Goal: Navigation & Orientation: Find specific page/section

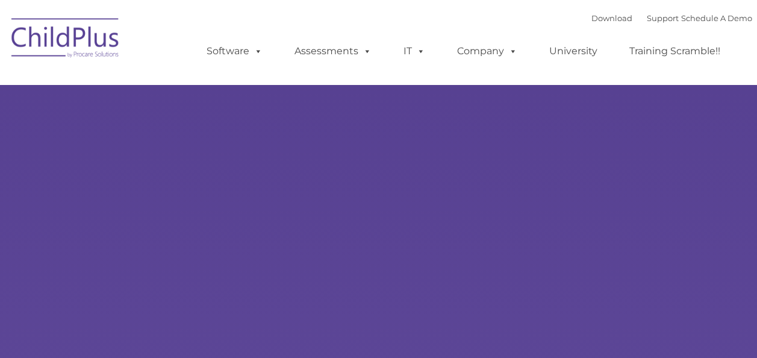
select select "MEDIUM"
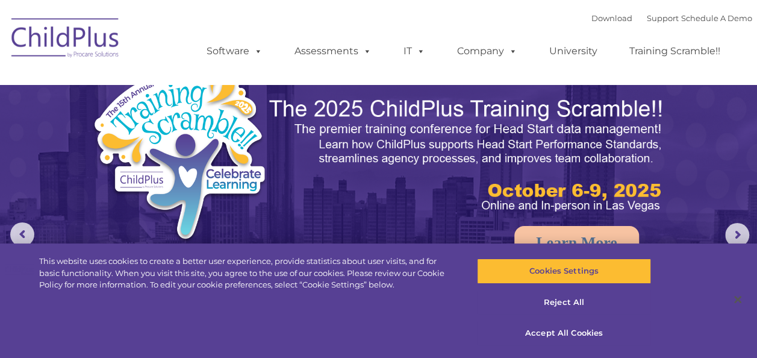
click at [700, 202] on img at bounding box center [378, 238] width 757 height 476
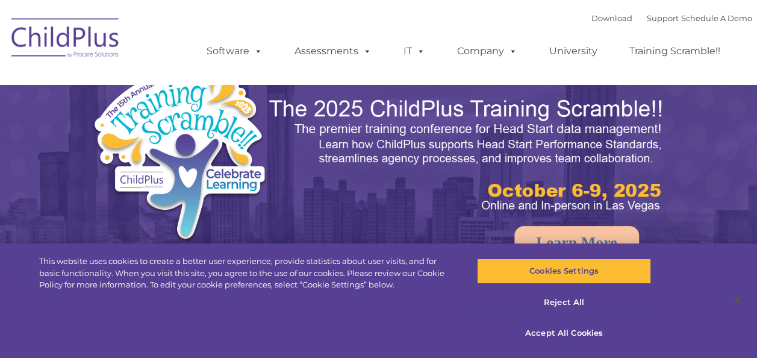
select select "MEDIUM"
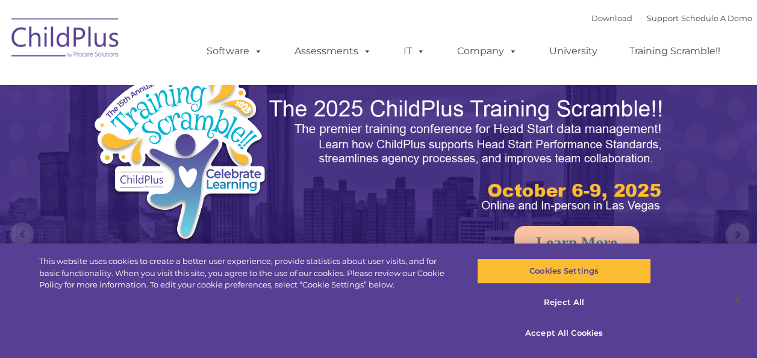
click at [604, 162] on img at bounding box center [467, 155] width 399 height 119
click at [725, 142] on img at bounding box center [378, 238] width 757 height 476
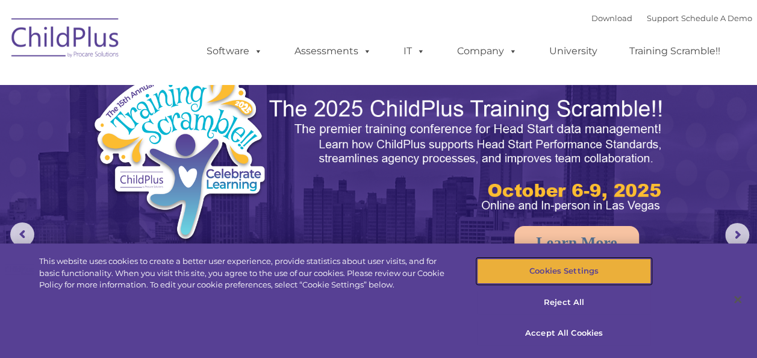
click at [547, 268] on button "Cookies Settings" at bounding box center [564, 270] width 174 height 25
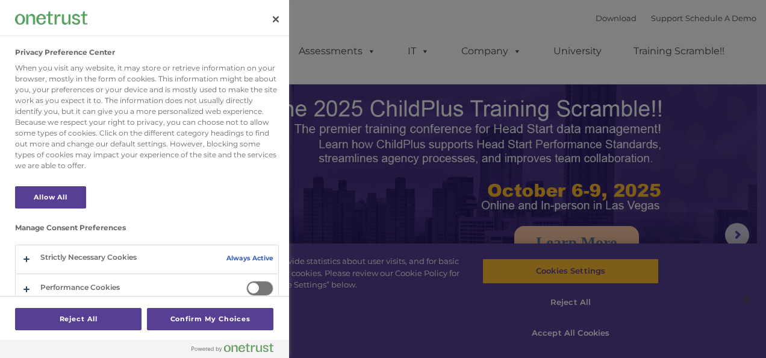
click at [361, 199] on div at bounding box center [383, 179] width 766 height 358
click at [278, 17] on button "Close" at bounding box center [275, 19] width 26 height 26
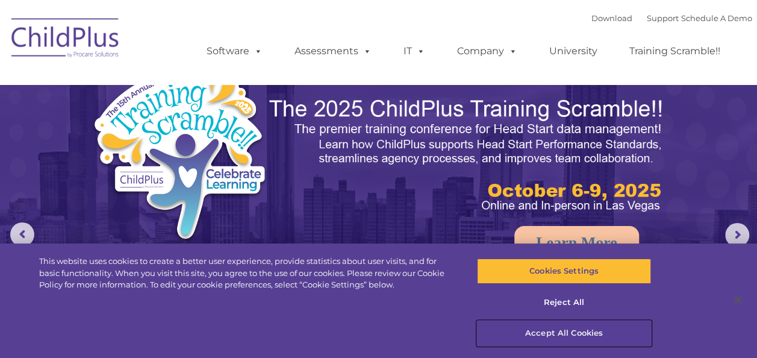
click at [545, 329] on button "Accept All Cookies" at bounding box center [564, 332] width 174 height 25
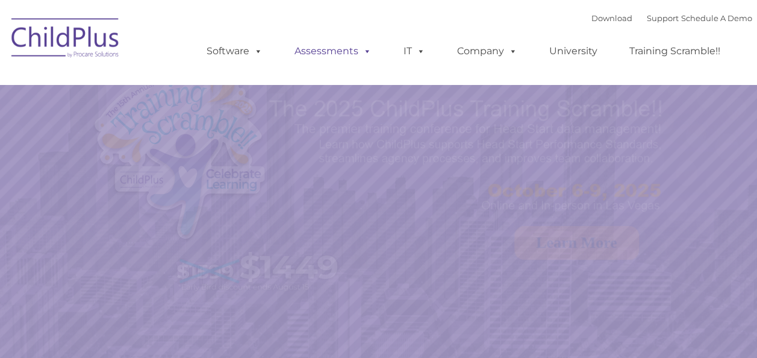
select select "MEDIUM"
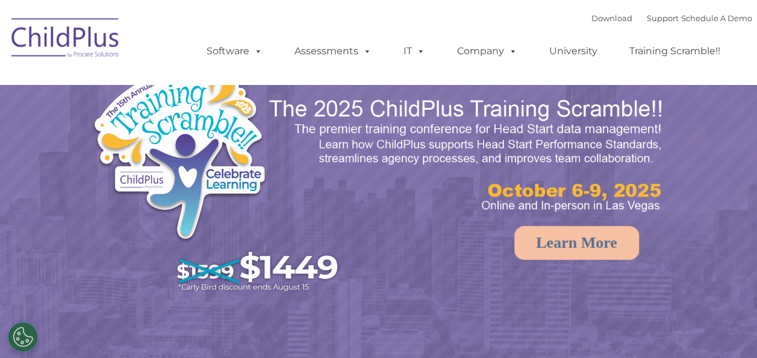
select select "MEDIUM"
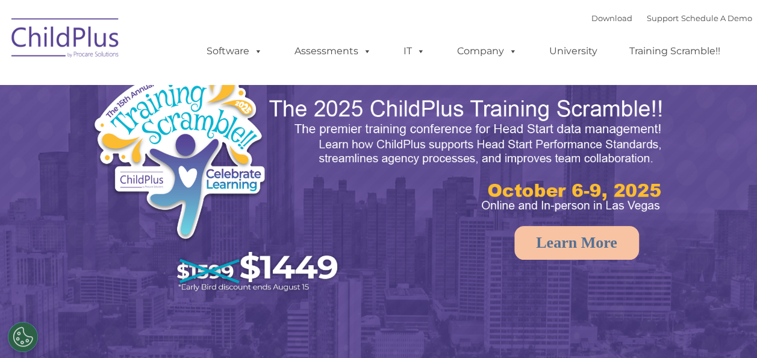
select select "MEDIUM"
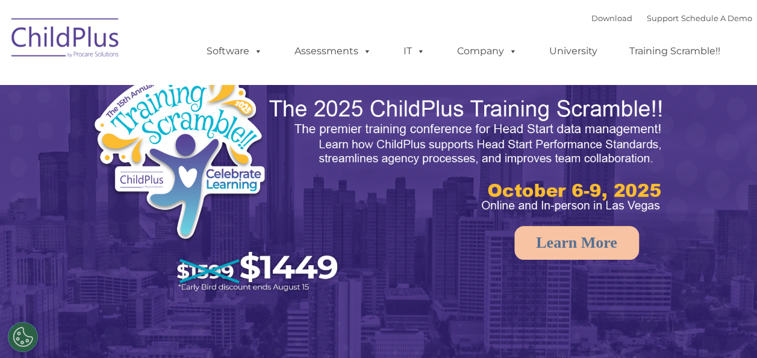
select select "MEDIUM"
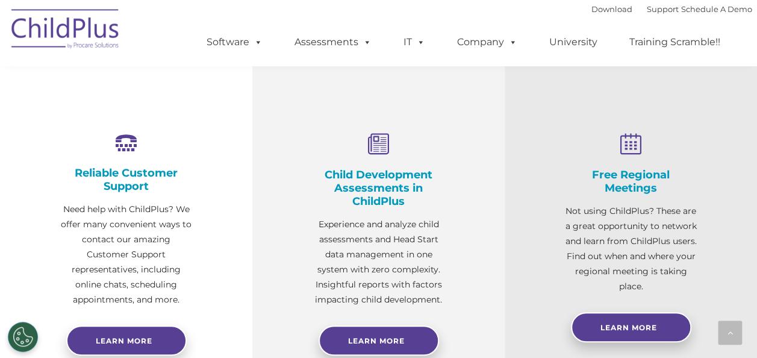
scroll to position [452, 0]
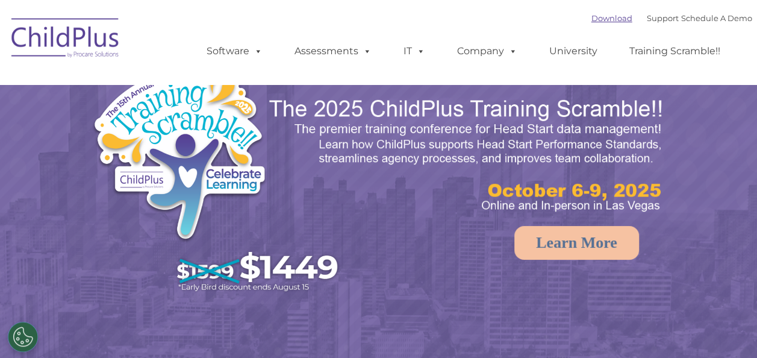
select select "MEDIUM"
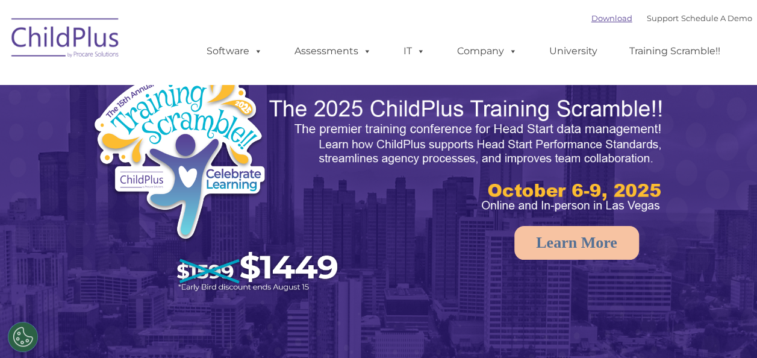
click at [591, 19] on link "Download" at bounding box center [611, 18] width 41 height 10
click at [653, 19] on link "Support" at bounding box center [663, 18] width 32 height 10
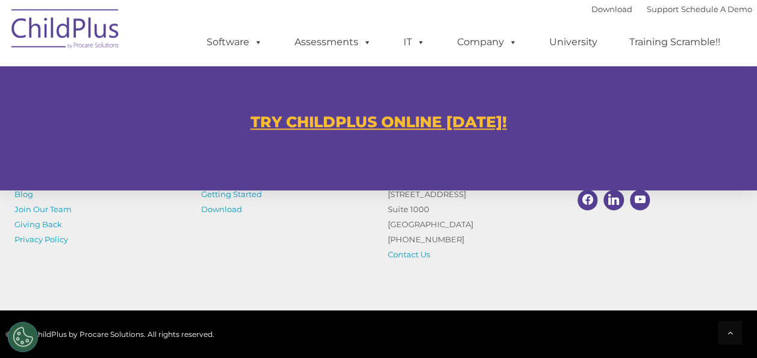
scroll to position [743, 0]
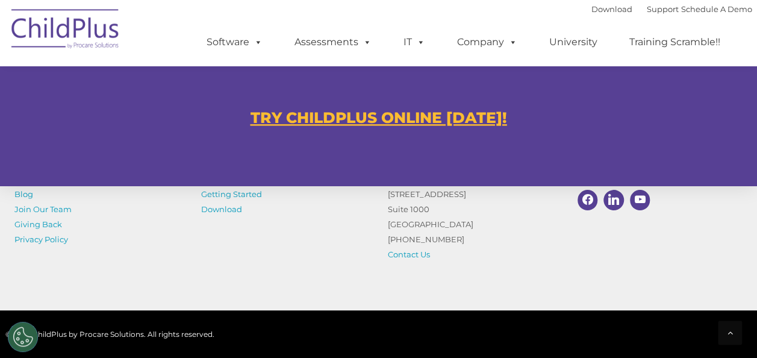
click at [459, 118] on u "TRY CHILDPLUS ONLINE [DATE]!" at bounding box center [378, 117] width 256 height 18
